Goal: Task Accomplishment & Management: Use online tool/utility

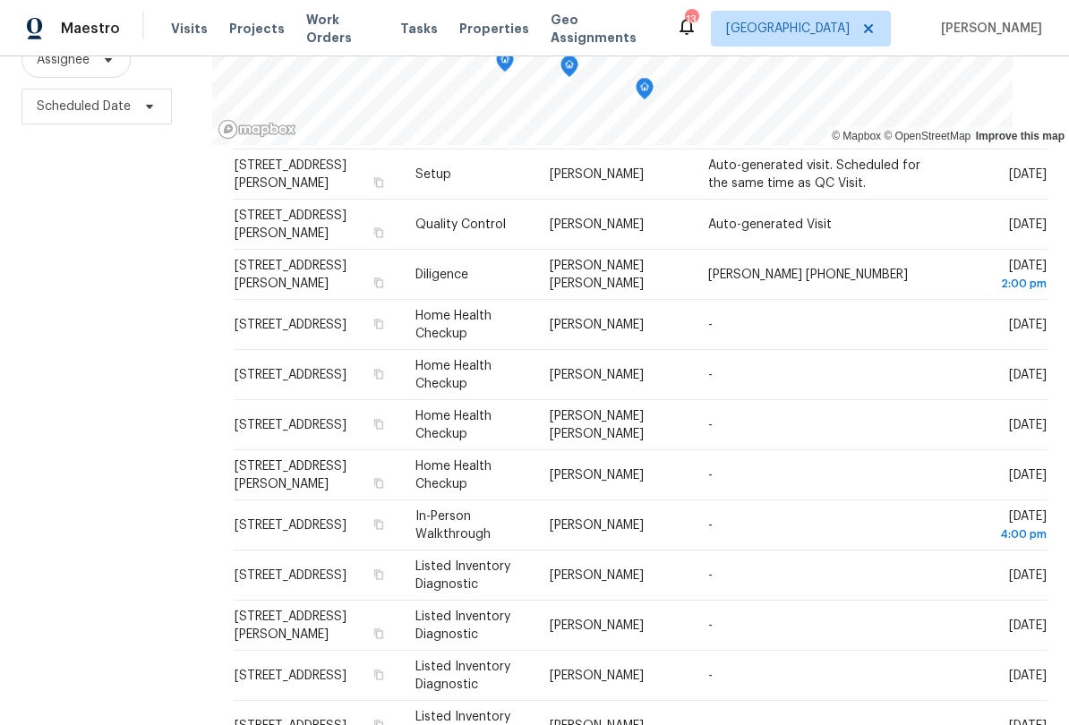
scroll to position [242, 0]
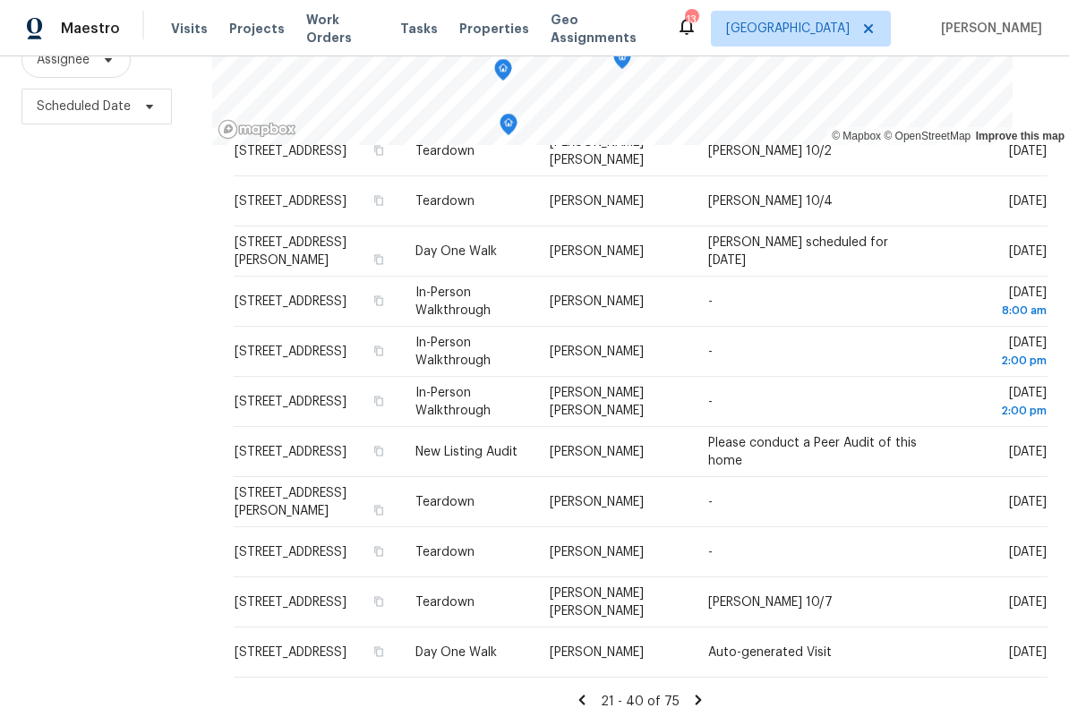
click at [696, 695] on icon at bounding box center [699, 700] width 6 height 10
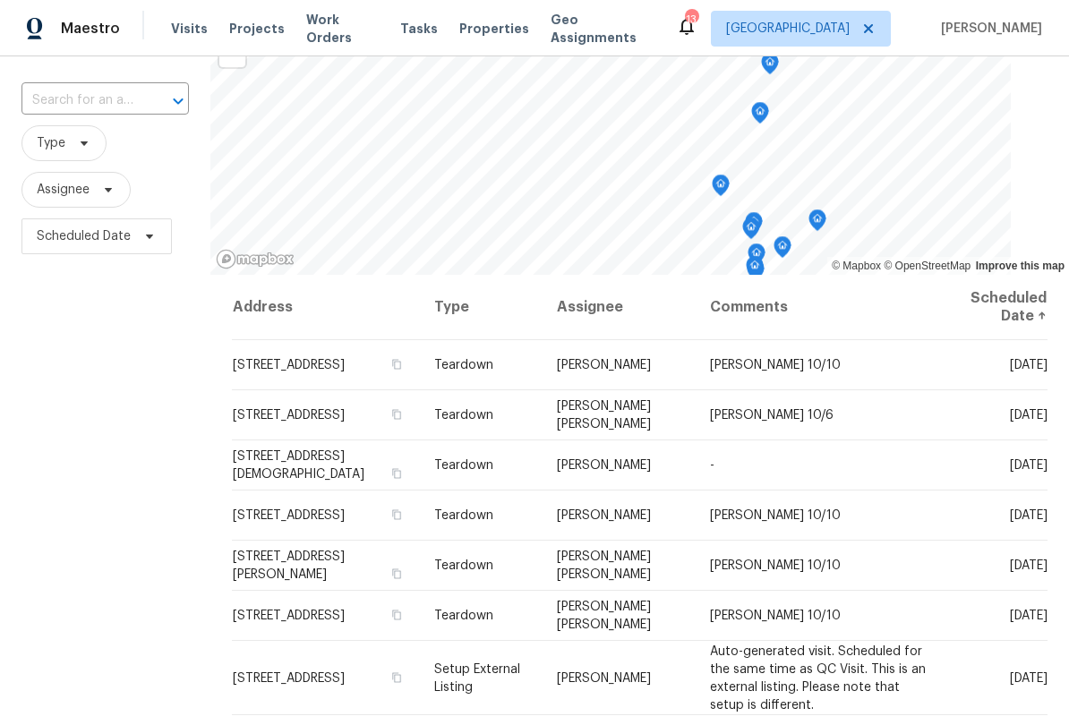
scroll to position [108, 0]
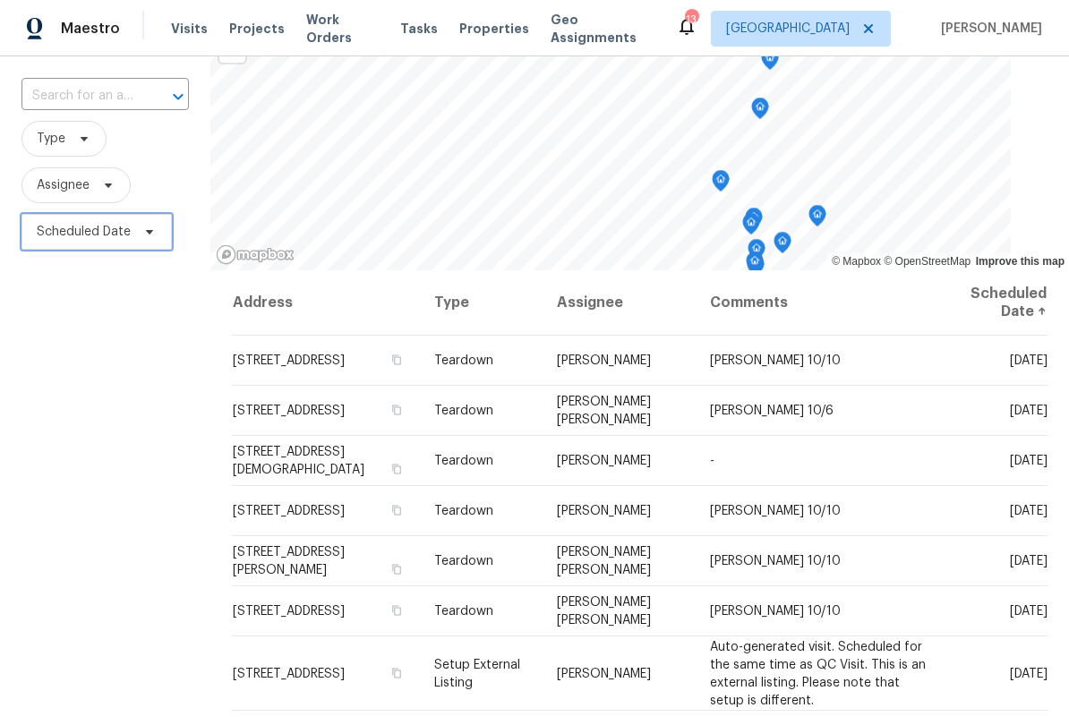
click at [149, 242] on span "Scheduled Date" at bounding box center [96, 232] width 150 height 36
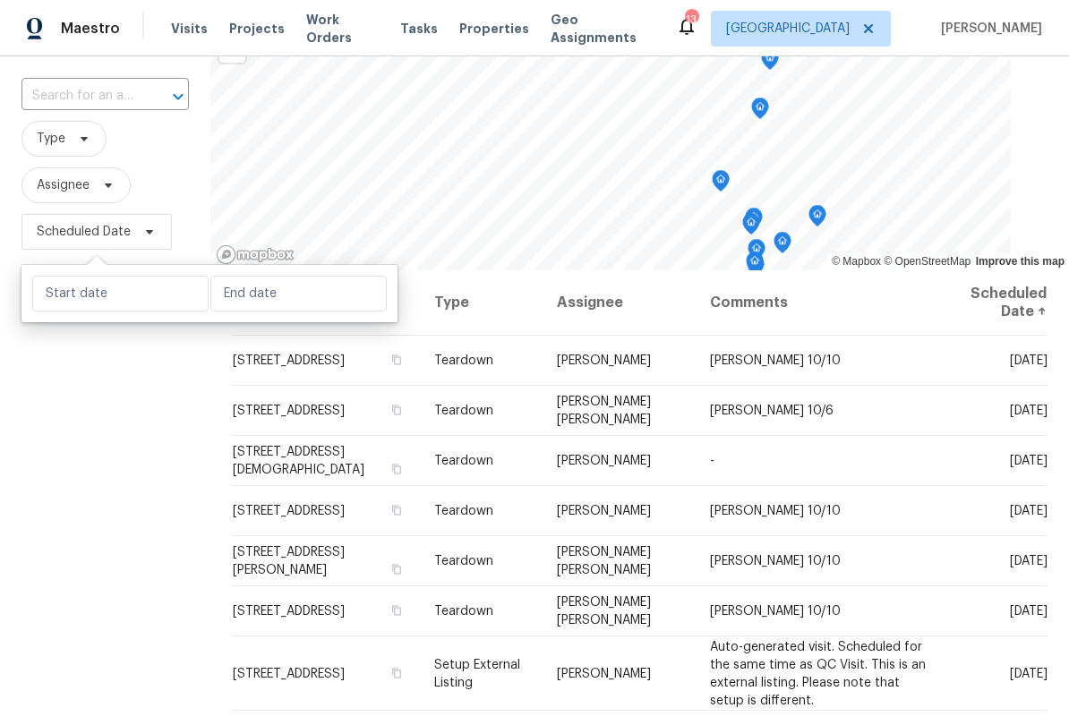
click at [153, 451] on div "Filters Reset ​ Type Assignee Scheduled Date" at bounding box center [105, 426] width 210 height 849
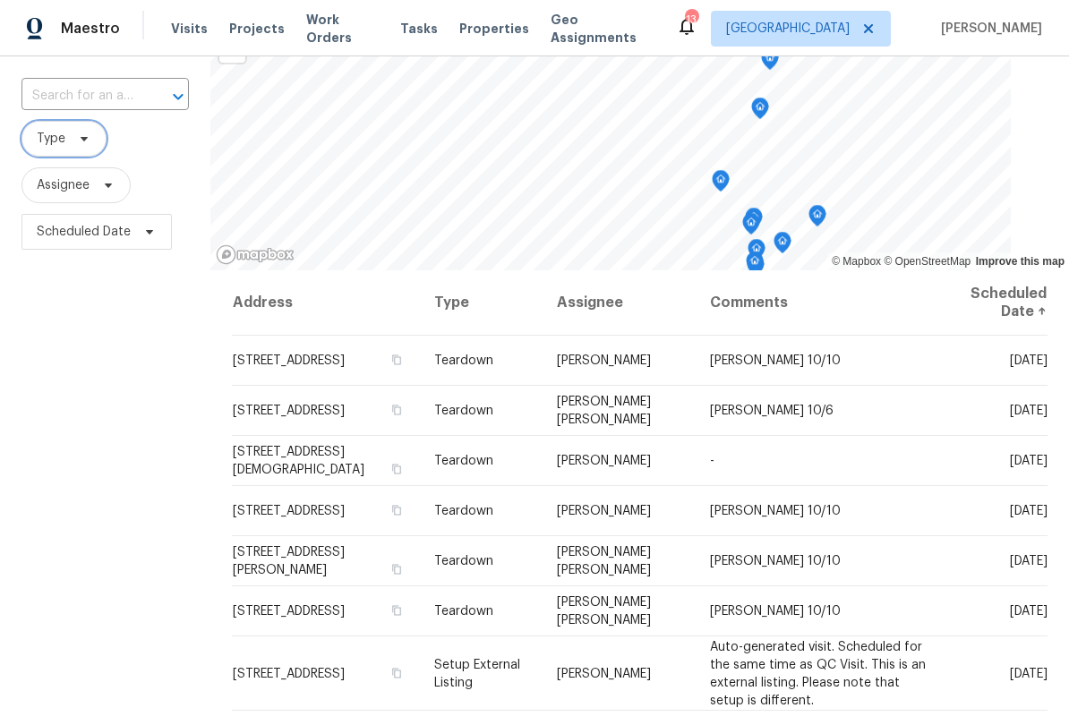
click at [65, 154] on span "Type" at bounding box center [63, 139] width 85 height 36
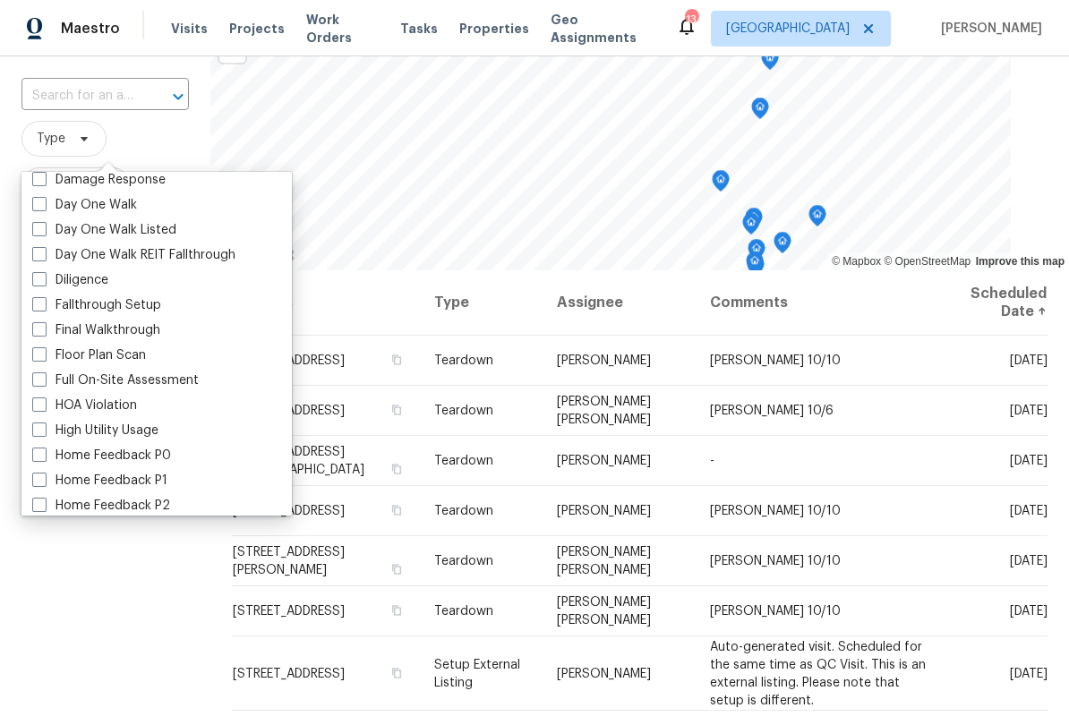
scroll to position [305, 0]
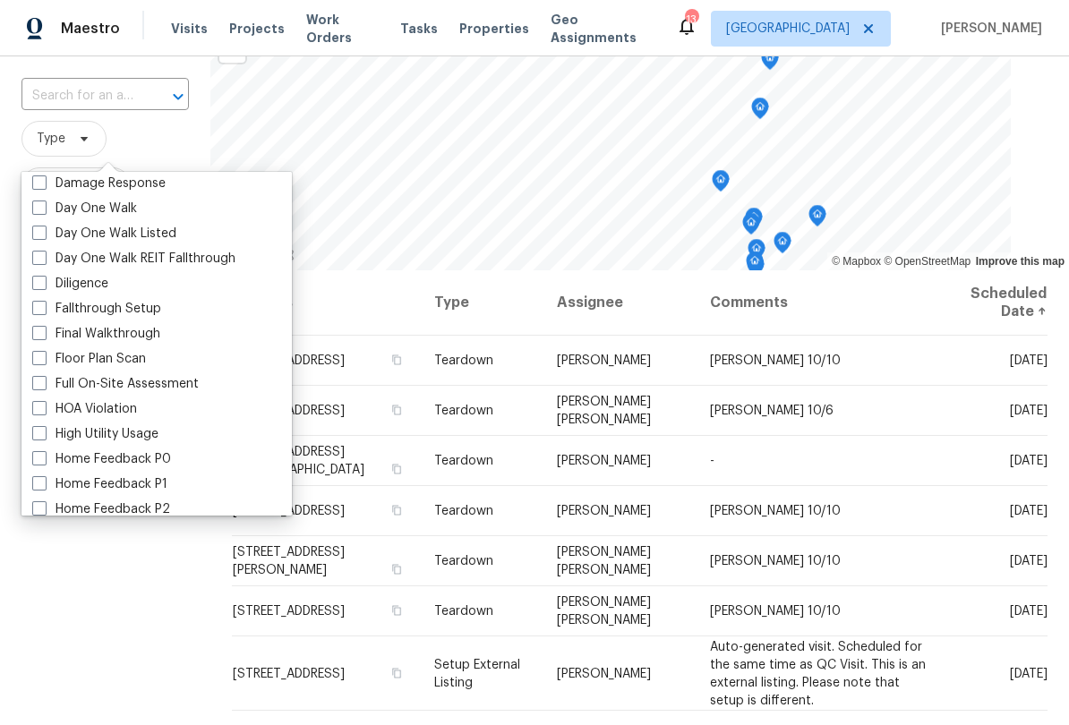
click at [46, 216] on label "Day One Walk" at bounding box center [84, 209] width 105 height 18
click at [44, 211] on input "Day One Walk" at bounding box center [38, 206] width 12 height 12
checkbox input "true"
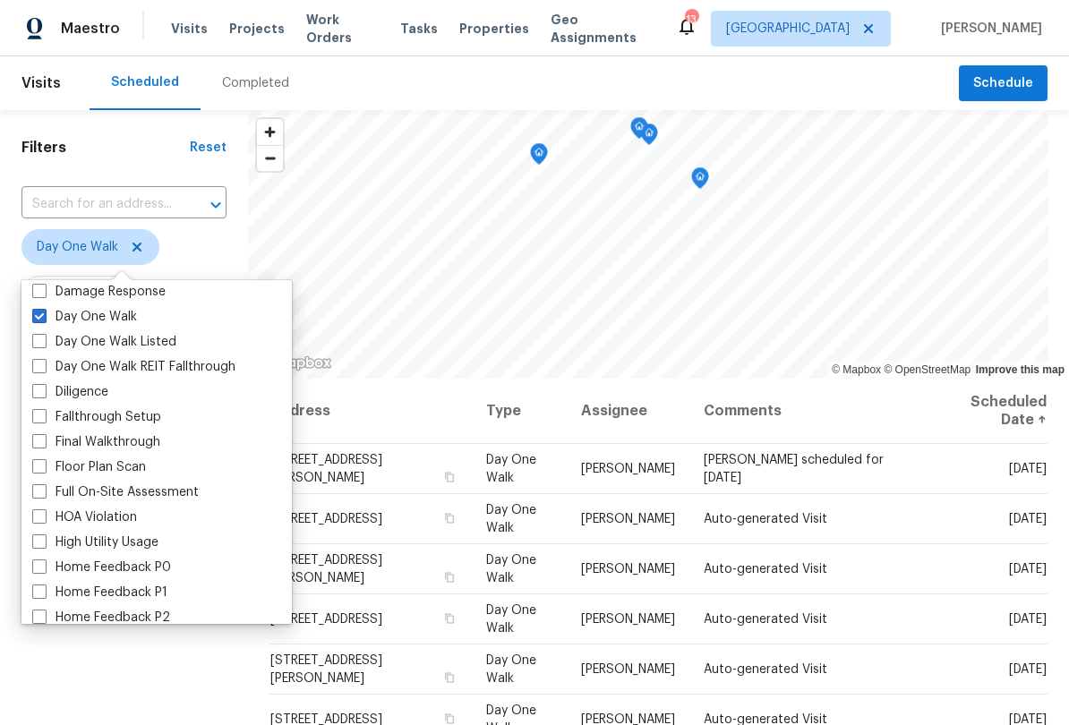
click at [243, 714] on html "Maestro Visits Projects Work Orders Tasks Properties Geo Assignments 13 [GEOGRA…" at bounding box center [534, 362] width 1069 height 725
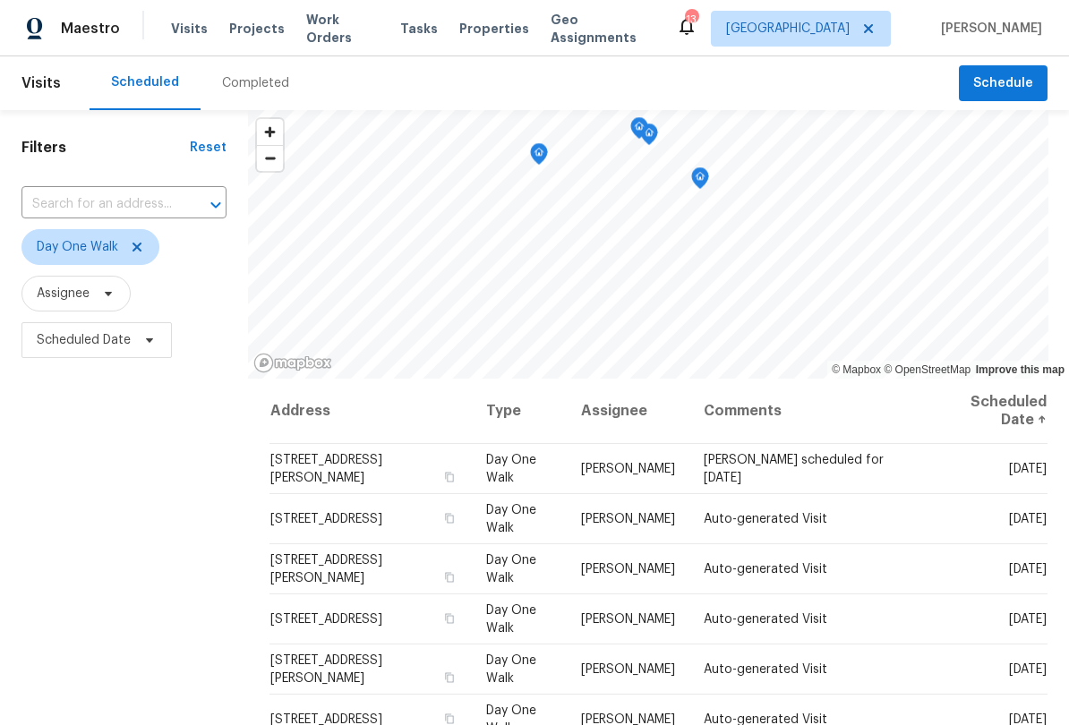
click at [0, 0] on span at bounding box center [0, 0] width 0 height 0
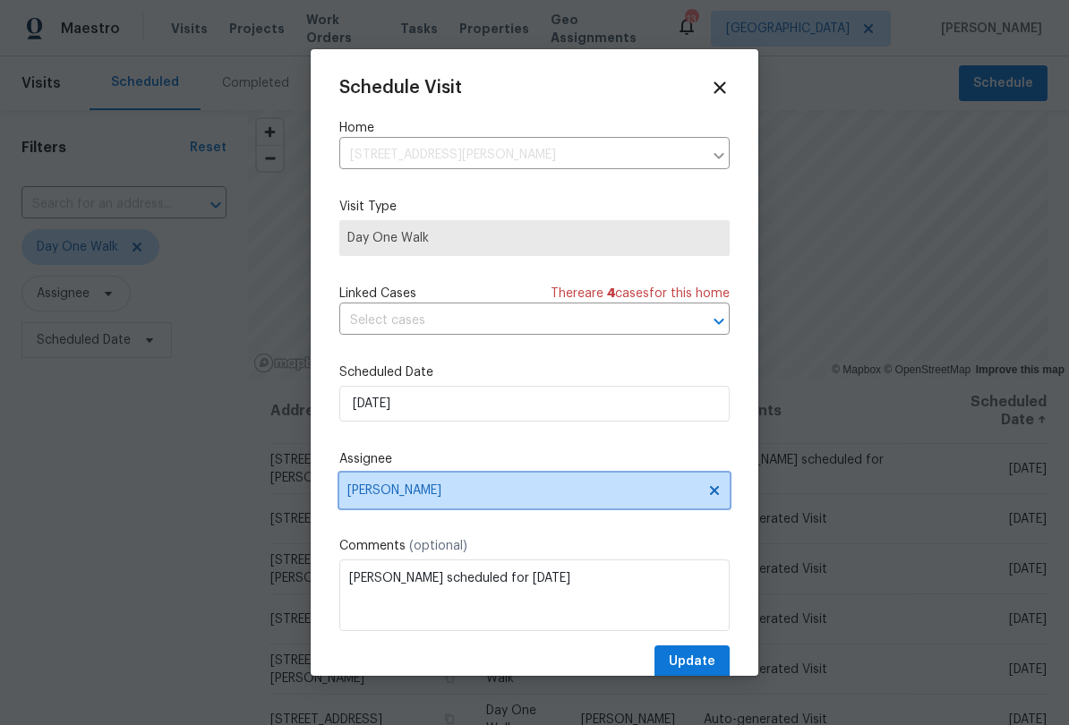
click at [492, 503] on span "[PERSON_NAME]" at bounding box center [534, 491] width 390 height 36
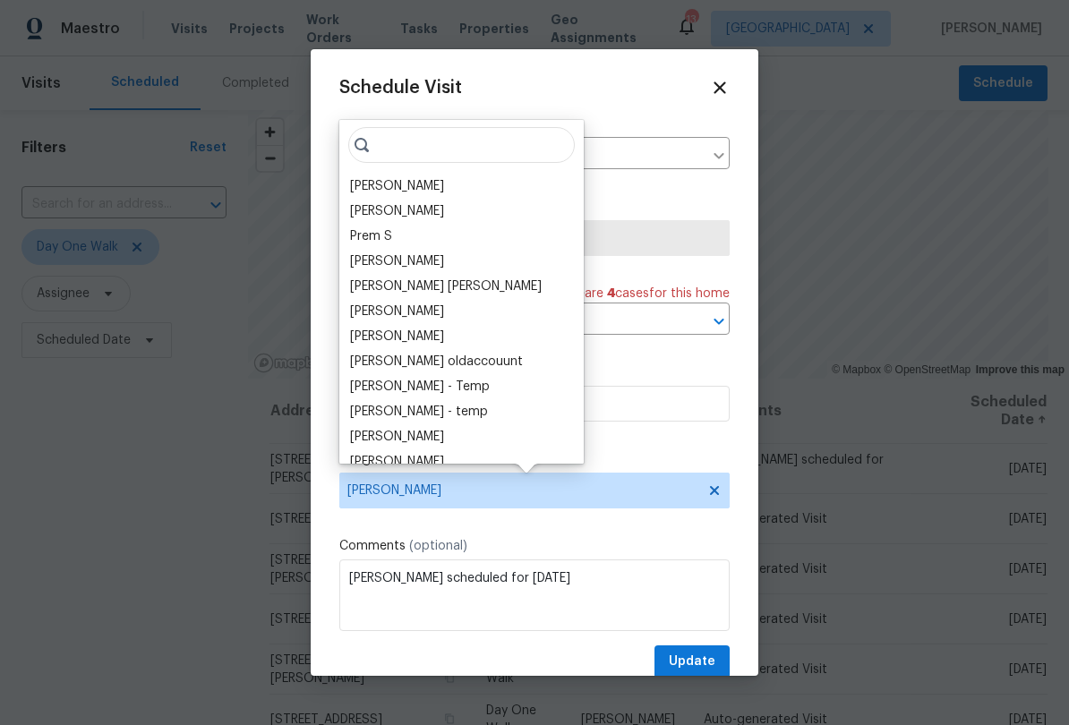
click at [384, 189] on div "[PERSON_NAME]" at bounding box center [397, 186] width 94 height 18
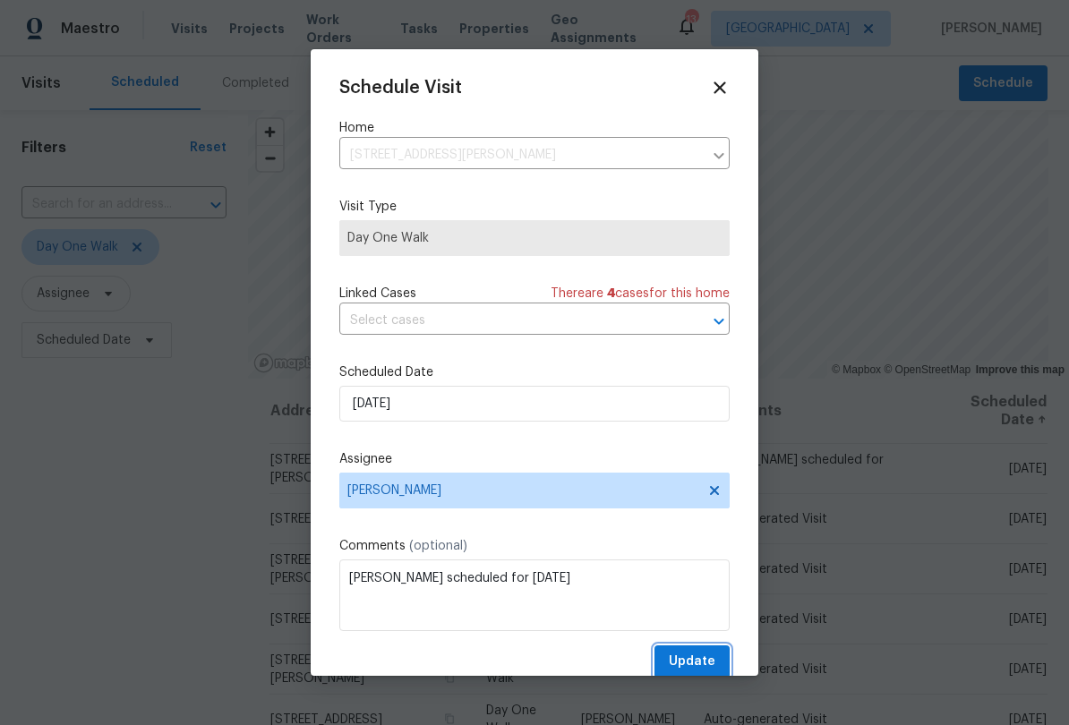
click at [703, 667] on span "Update" at bounding box center [692, 662] width 47 height 22
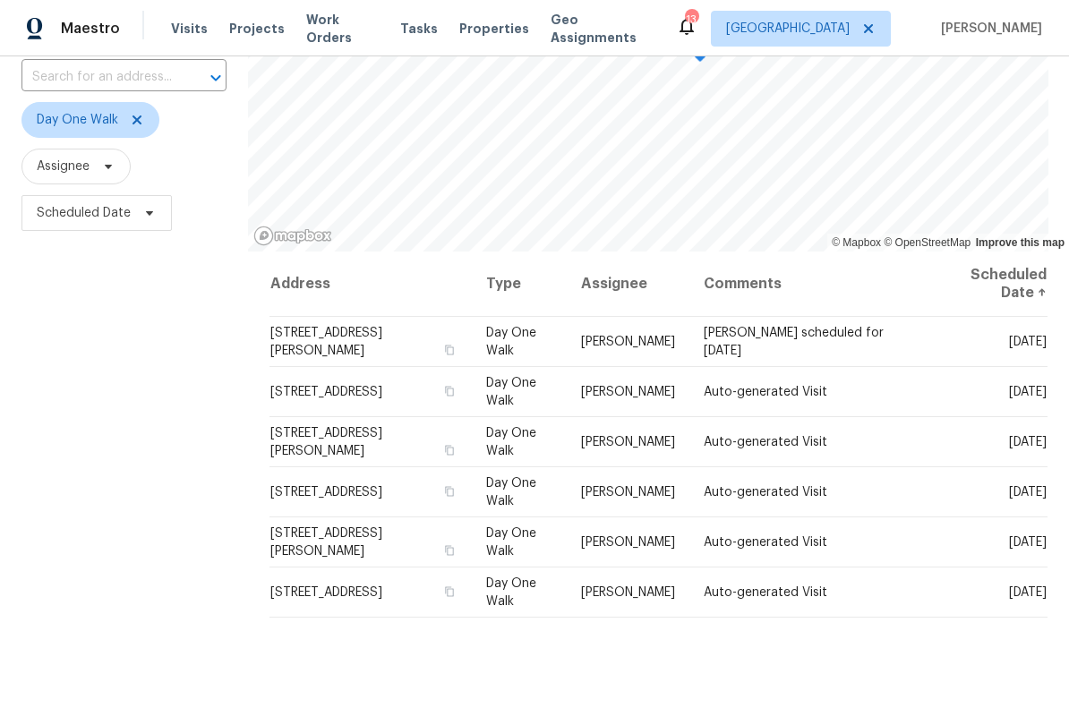
scroll to position [146, 0]
